Goal: Find specific page/section: Find specific page/section

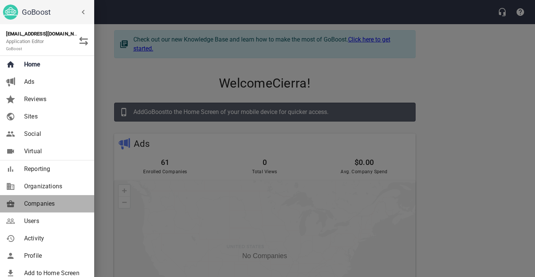
click at [47, 205] on span "Companies" at bounding box center [54, 203] width 61 height 9
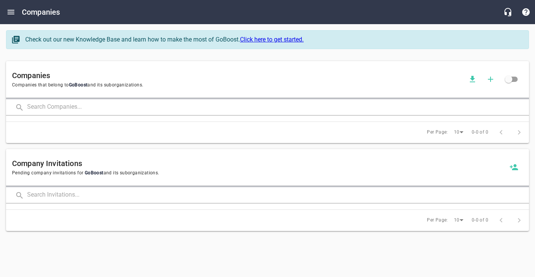
click at [98, 104] on input "text" at bounding box center [278, 107] width 502 height 16
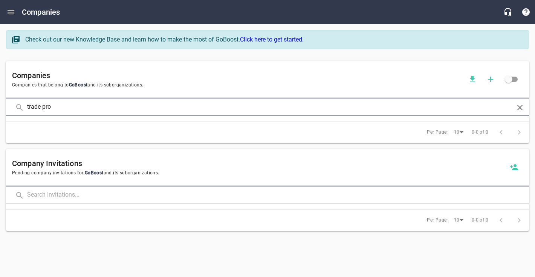
type input "trade pro"
click button at bounding box center [0, 0] width 0 height 0
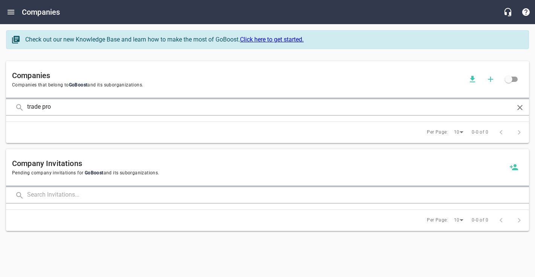
click at [190, 57] on div "Check out our new Knowledge Base and learn how to make the most of GoBoost. Cli…" at bounding box center [267, 42] width 529 height 31
click at [241, 58] on div "Companies Companies that belong to GoBoost and its suborganizations. trade pro …" at bounding box center [267, 102] width 529 height 88
click at [230, 57] on div "Check out our new Knowledge Base and learn how to make the most of GoBoost. Cli…" at bounding box center [267, 42] width 529 height 31
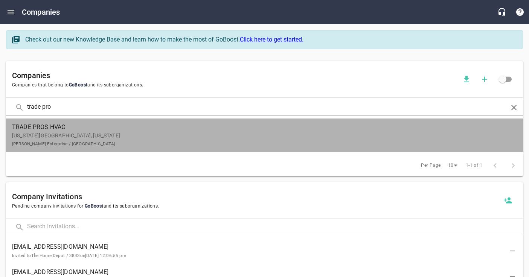
click at [81, 140] on p "[US_STATE][GEOGRAPHIC_DATA], [US_STATE] [PERSON_NAME] Enterprise / [GEOGRAPHIC_…" at bounding box center [258, 140] width 493 height 16
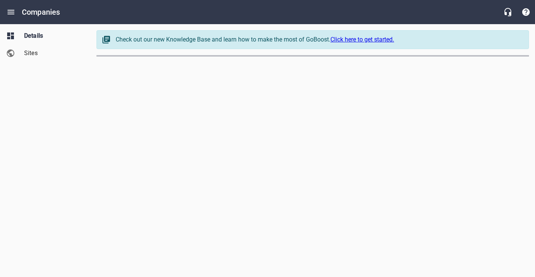
select select "[US_STATE]"
select select "63"
